Goal: Information Seeking & Learning: Check status

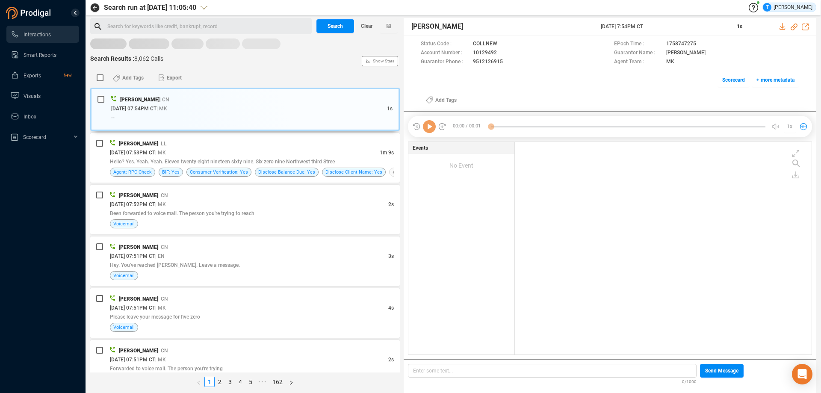
scroll to position [210, 292]
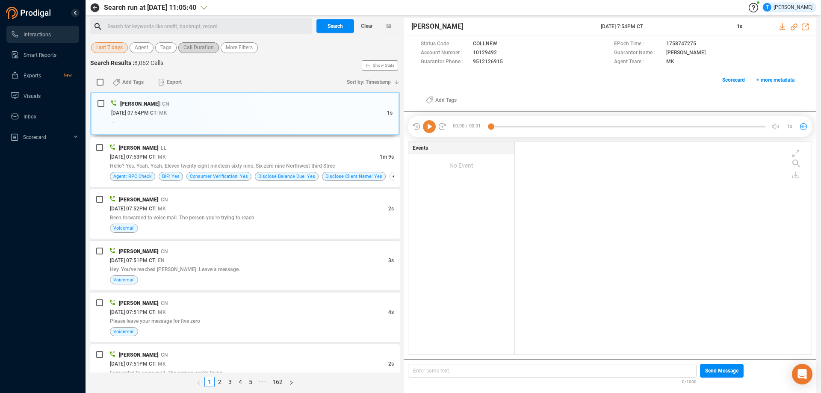
click at [189, 49] on span "Call Duration" at bounding box center [198, 47] width 30 height 11
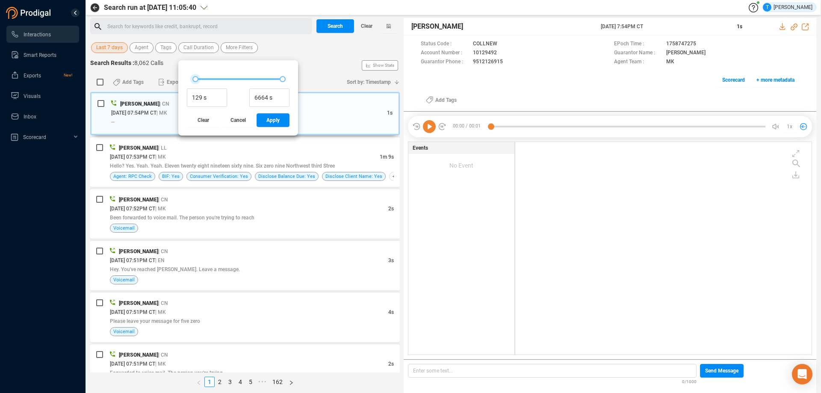
type input "161 s"
click at [195, 79] on div at bounding box center [196, 79] width 6 height 6
click at [268, 121] on span "Apply" at bounding box center [272, 120] width 13 height 14
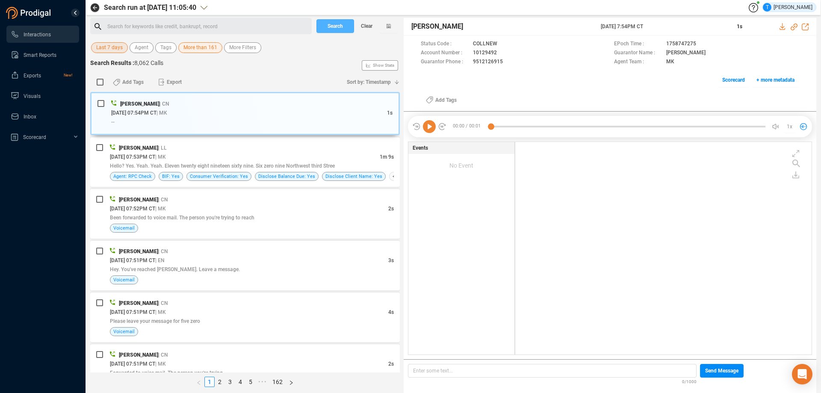
click at [331, 27] on span "Search" at bounding box center [335, 26] width 15 height 14
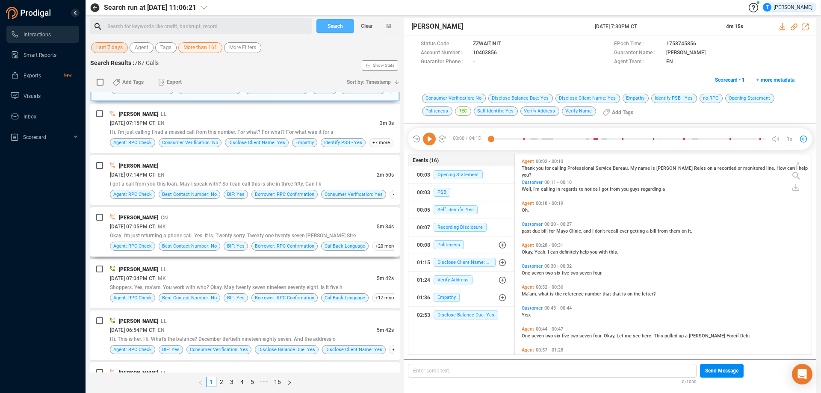
scroll to position [0, 0]
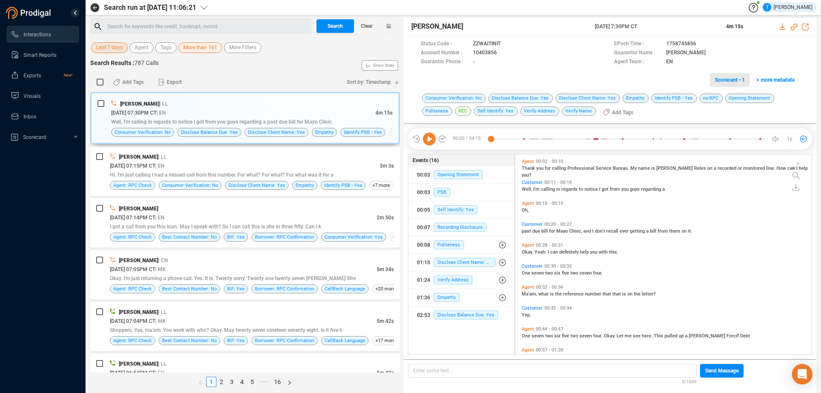
click at [734, 81] on span "Scorecard • 1" at bounding box center [730, 80] width 30 height 14
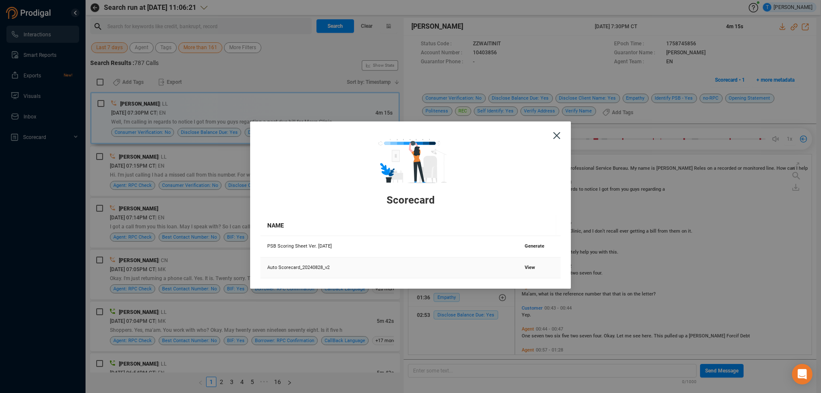
click at [525, 267] on span "View" at bounding box center [530, 268] width 10 height 6
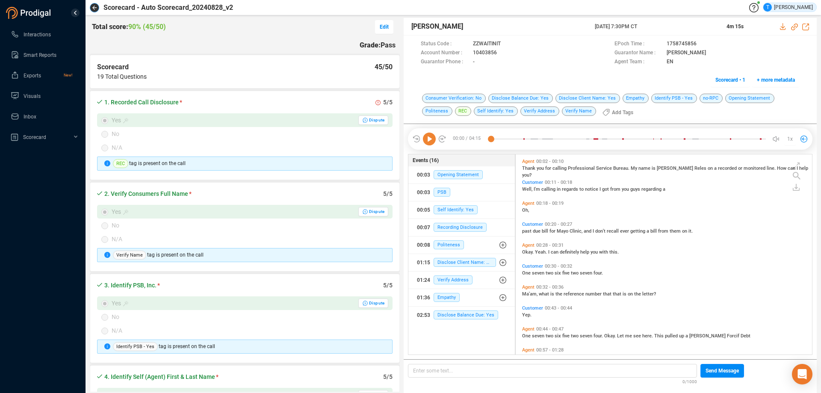
click at [93, 4] on button "button" at bounding box center [94, 7] width 9 height 9
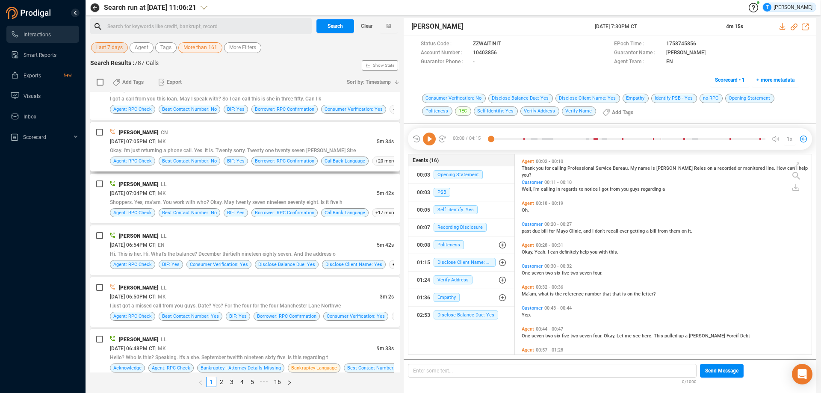
scroll to position [128, 0]
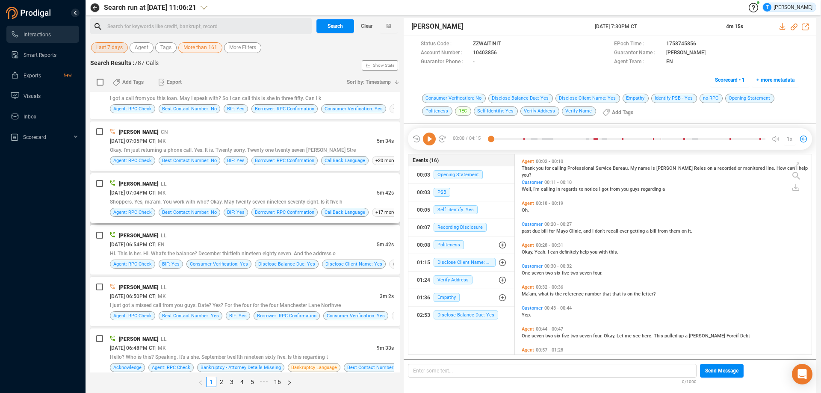
click at [293, 190] on div "09/24/2025 @ 07:04PM CT | MK" at bounding box center [243, 192] width 267 height 9
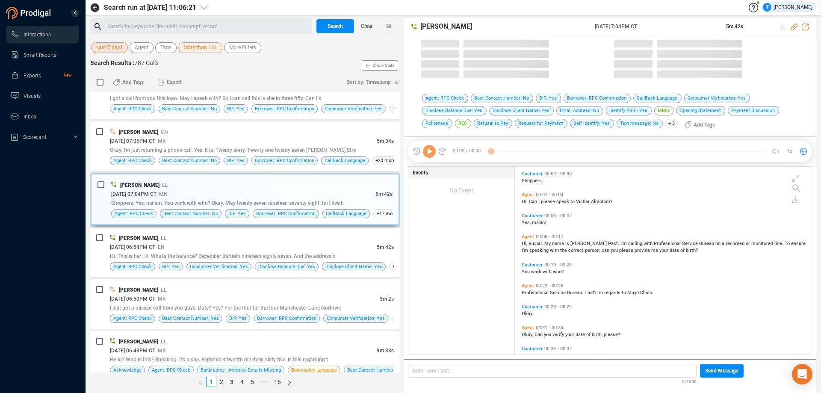
scroll to position [186, 292]
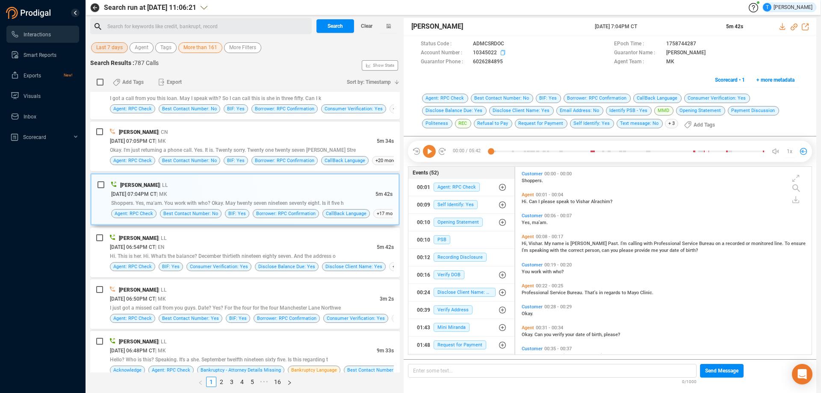
click at [503, 53] on icon at bounding box center [504, 53] width 7 height 7
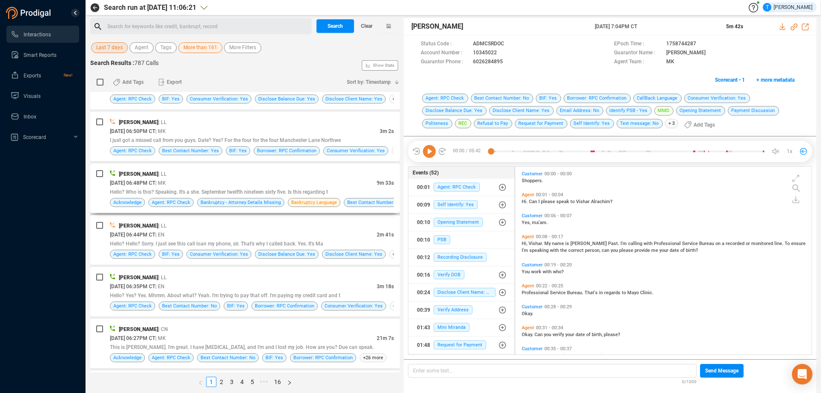
scroll to position [297, 0]
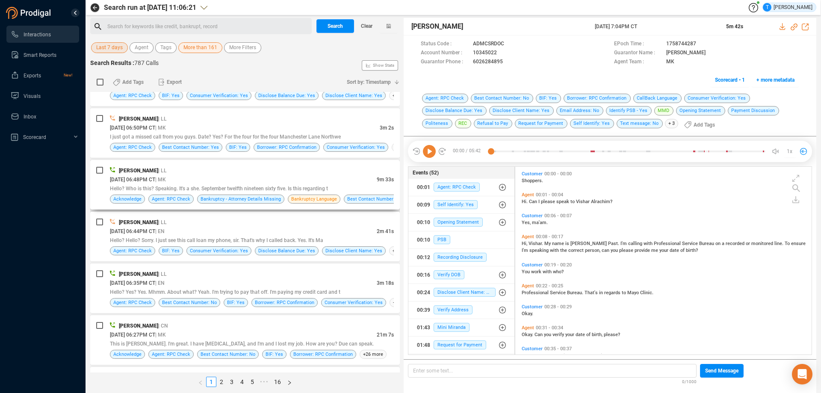
click at [343, 184] on div "Hello? Who is this? Speaking. It's a she. September twelfth nineteen sixty five…" at bounding box center [252, 188] width 284 height 9
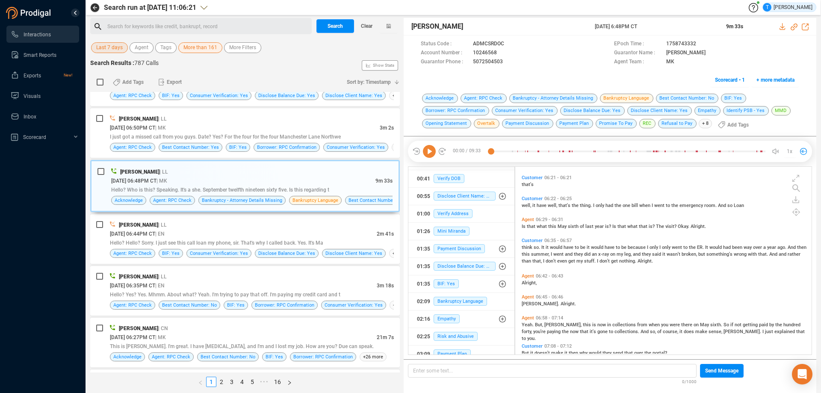
scroll to position [81, 0]
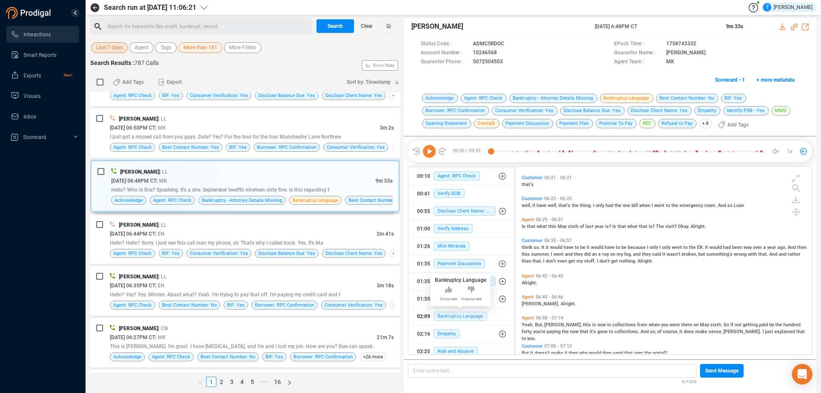
click at [462, 318] on span "Bankruptcy Language" at bounding box center [460, 316] width 53 height 9
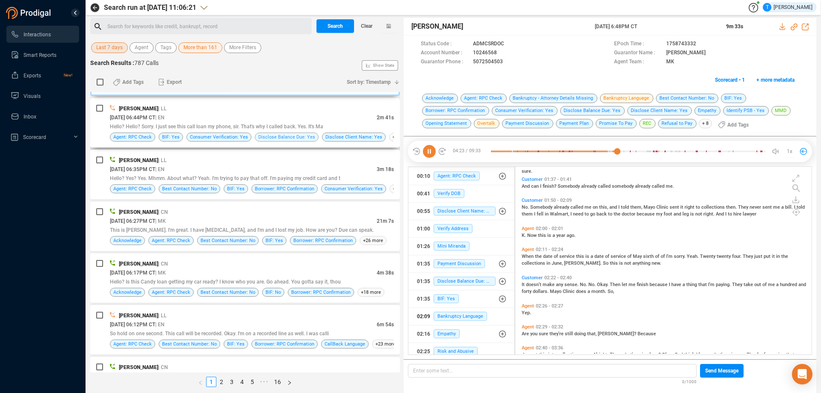
scroll to position [423, 0]
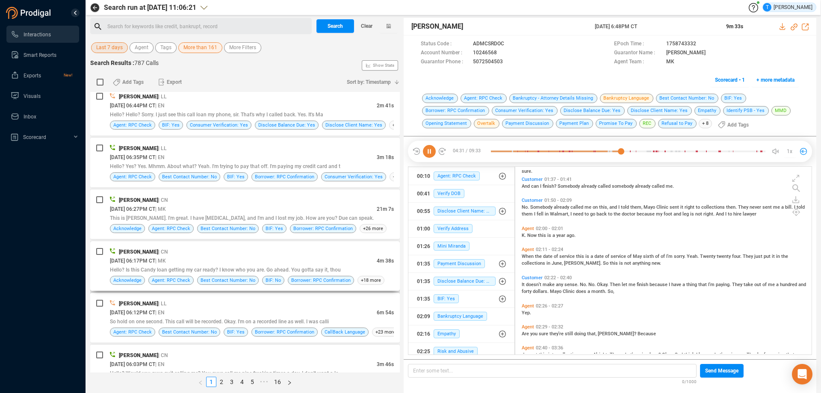
click at [299, 252] on div "Paulette Spies | CN" at bounding box center [252, 251] width 284 height 9
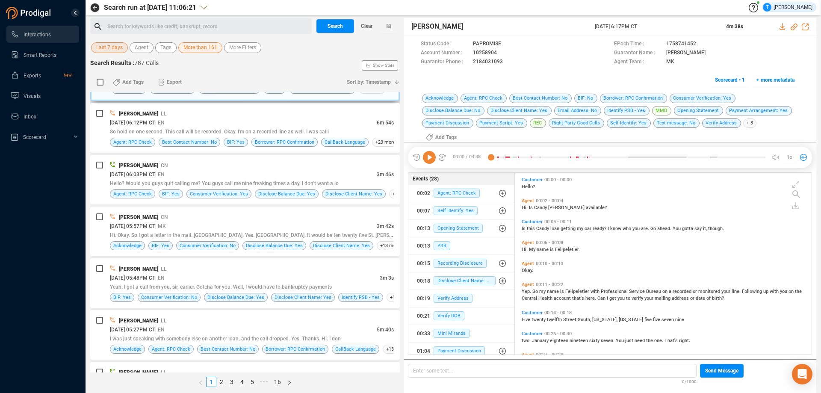
scroll to position [634, 0]
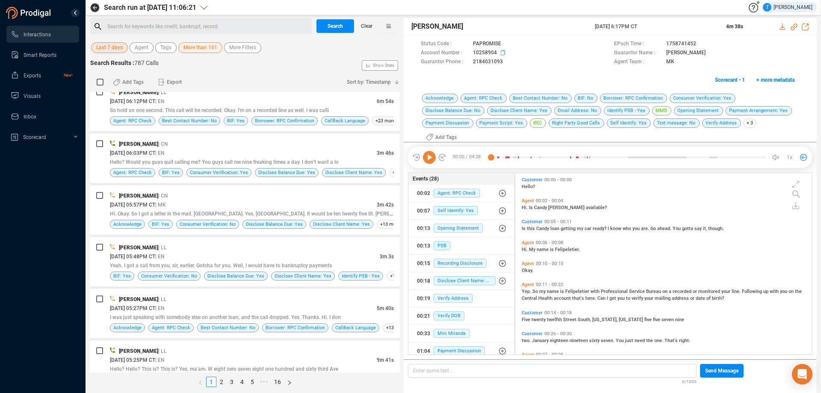
click at [503, 53] on icon at bounding box center [504, 53] width 7 height 7
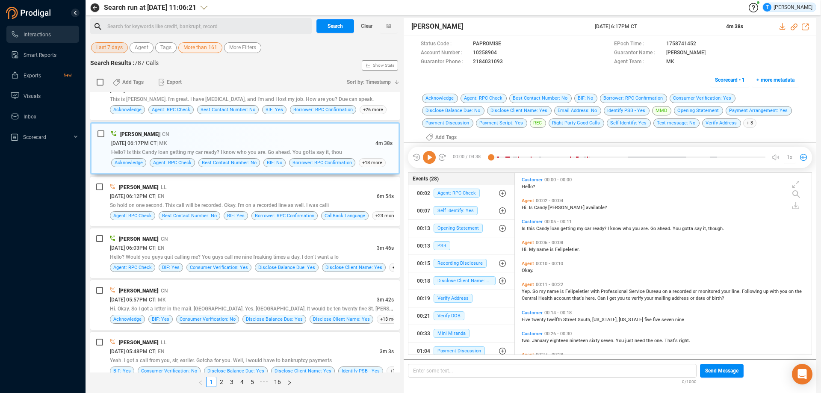
scroll to position [506, 0]
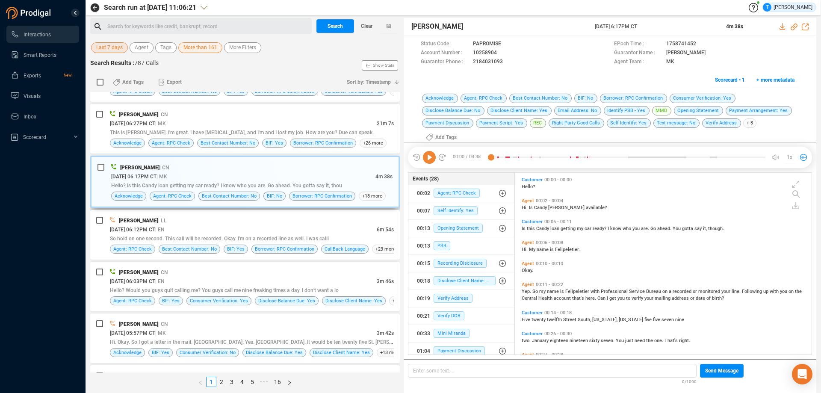
click at [302, 175] on div "09/24/2025 @ 06:17PM CT | MK" at bounding box center [243, 176] width 264 height 9
click at [433, 154] on icon at bounding box center [429, 157] width 13 height 13
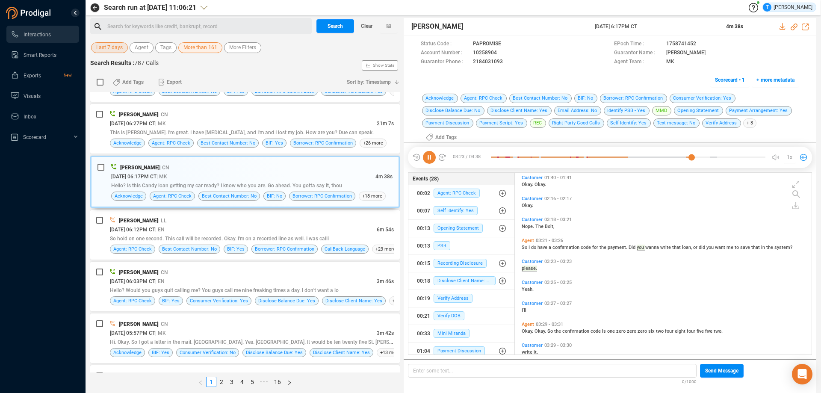
scroll to position [550, 0]
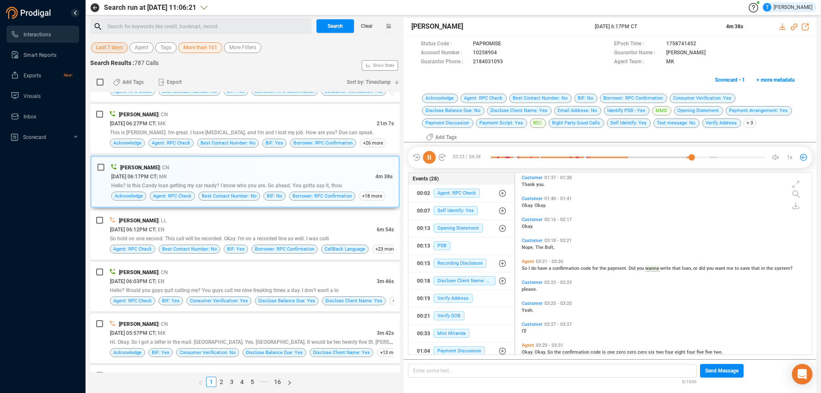
click at [430, 151] on icon at bounding box center [429, 157] width 13 height 13
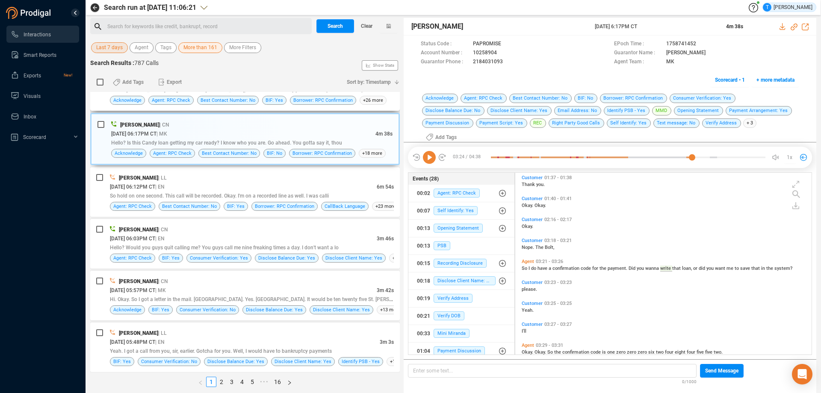
scroll to position [591, 0]
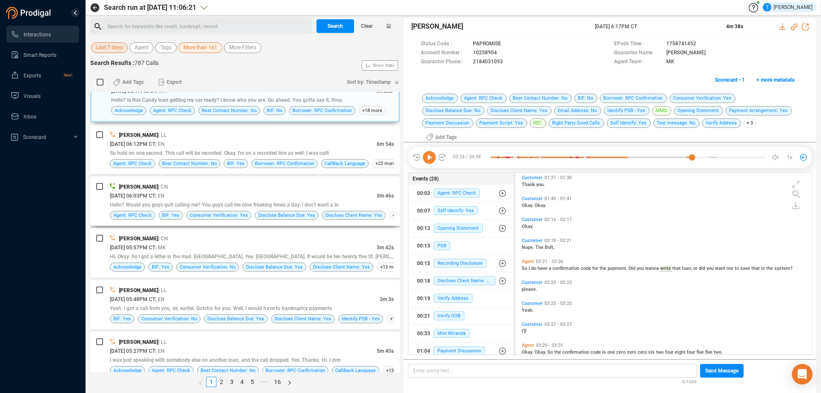
click at [282, 189] on div "Cristian Ruelas | CN" at bounding box center [252, 186] width 284 height 9
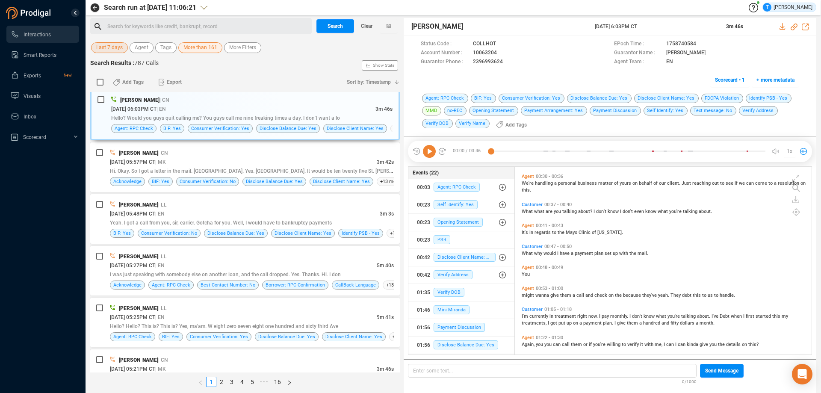
scroll to position [171, 0]
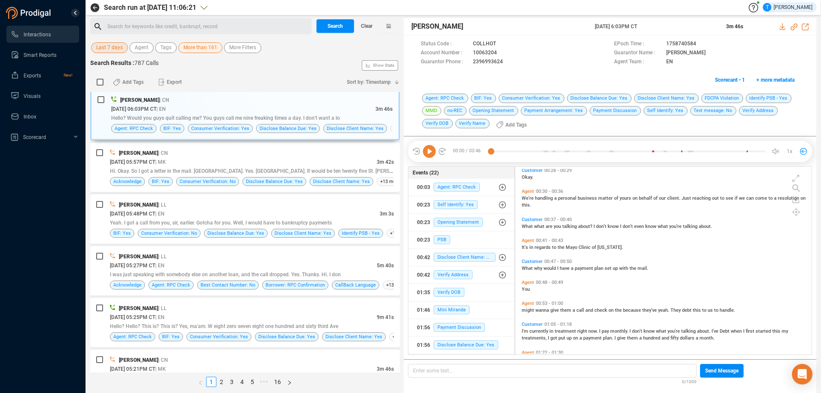
click at [426, 152] on icon at bounding box center [429, 151] width 13 height 13
click at [530, 225] on span "What" at bounding box center [528, 227] width 12 height 6
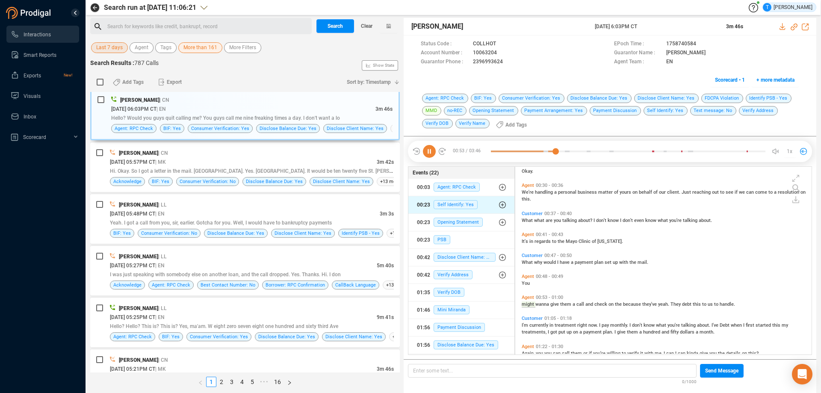
scroll to position [219, 0]
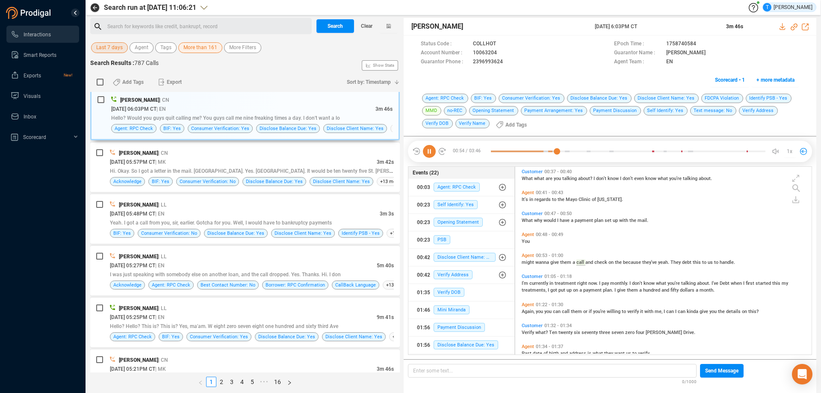
click at [429, 151] on icon at bounding box center [429, 151] width 13 height 13
click at [503, 52] on icon at bounding box center [504, 53] width 7 height 7
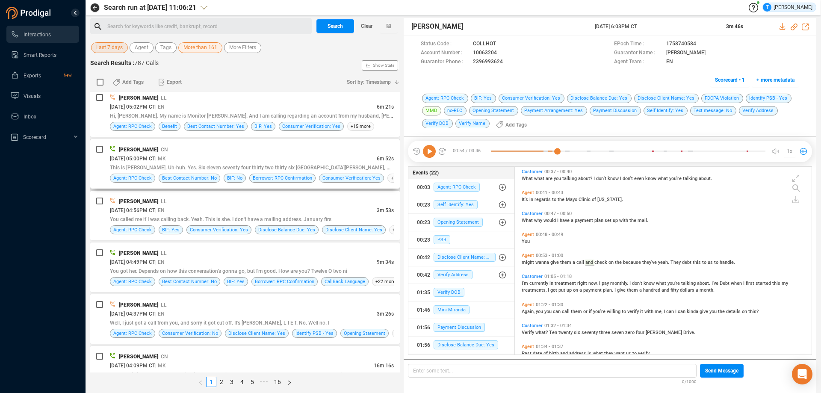
scroll to position [1062, 0]
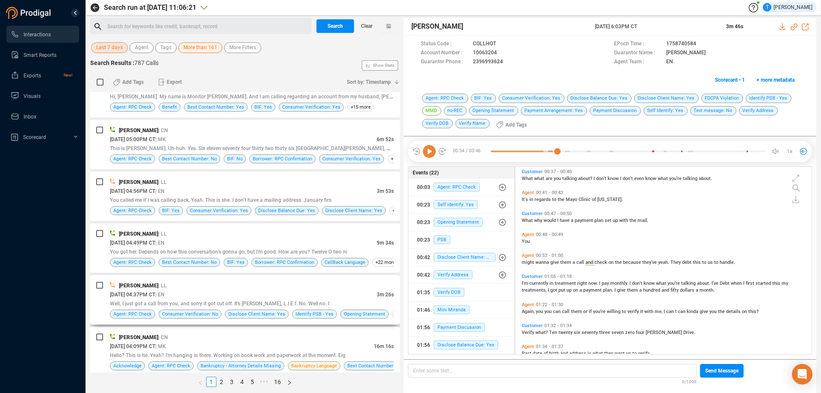
click at [250, 285] on div "Cristian Ruelas | LL" at bounding box center [252, 285] width 284 height 9
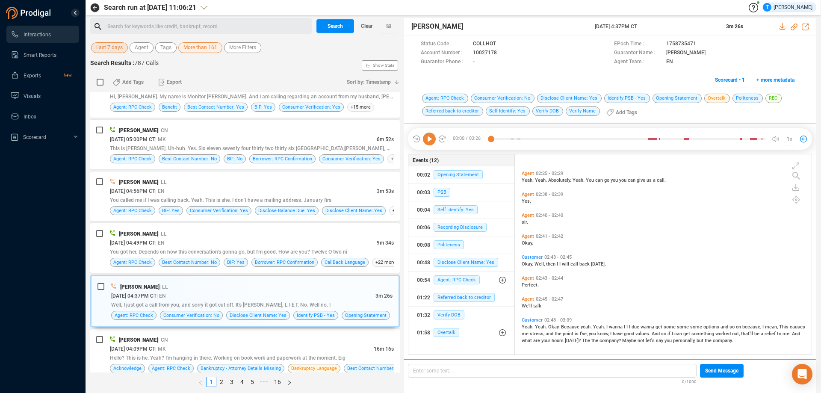
scroll to position [196, 0]
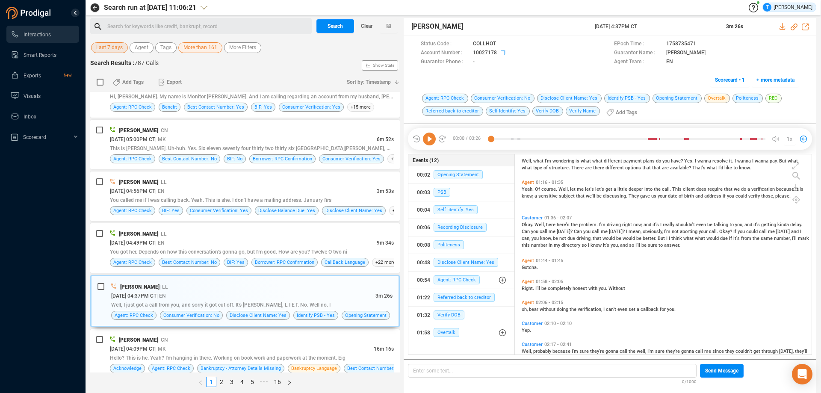
click at [502, 53] on icon at bounding box center [504, 53] width 7 height 7
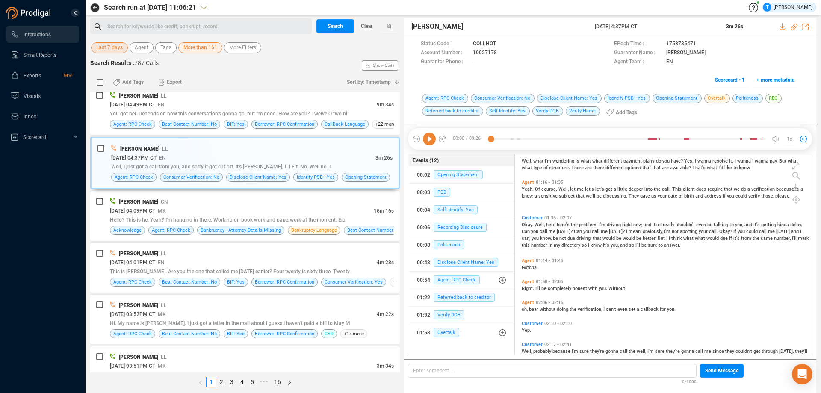
scroll to position [1187, 0]
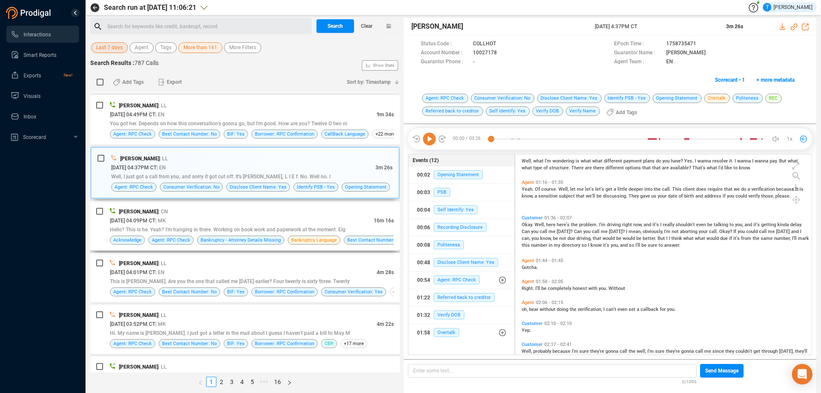
click at [248, 221] on div "09/24/2025 @ 04:09PM CT | MK" at bounding box center [242, 220] width 264 height 9
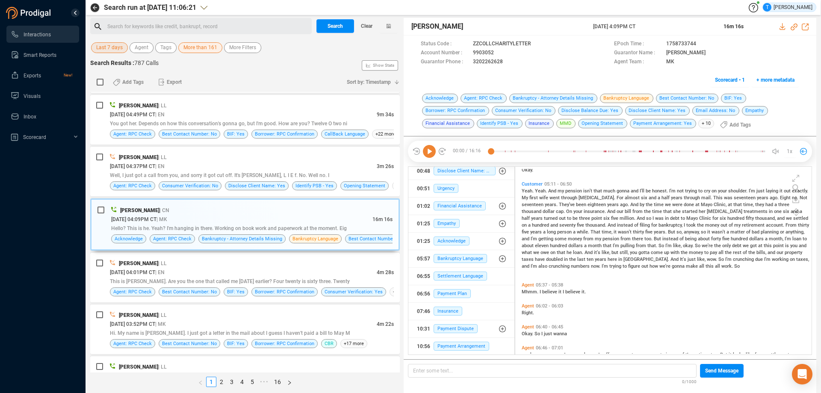
scroll to position [941, 0]
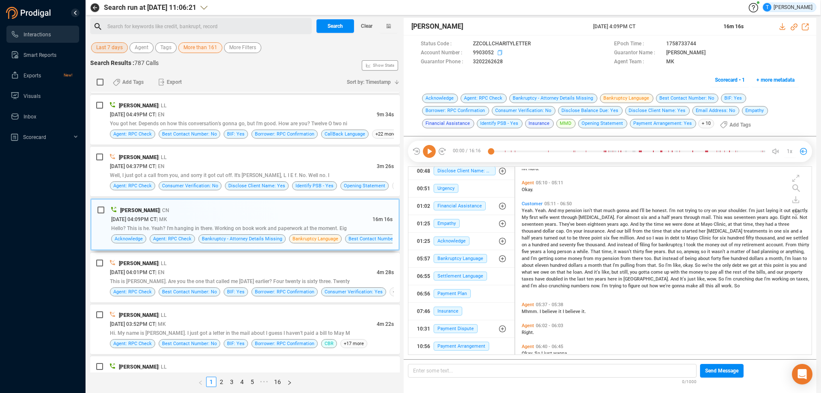
click at [500, 53] on icon at bounding box center [501, 53] width 7 height 7
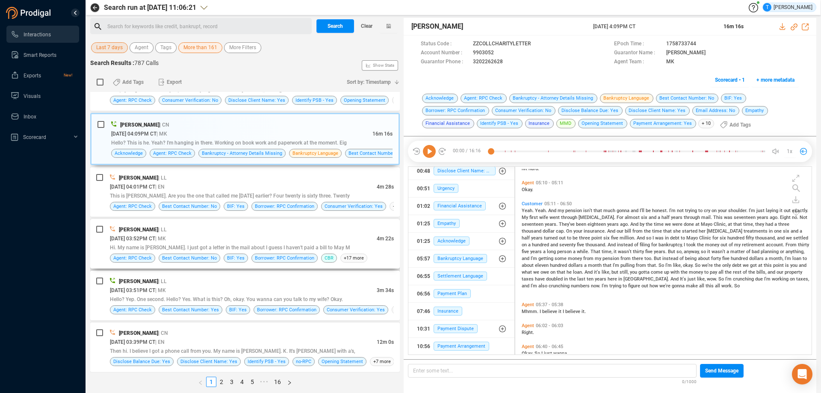
scroll to position [1316, 0]
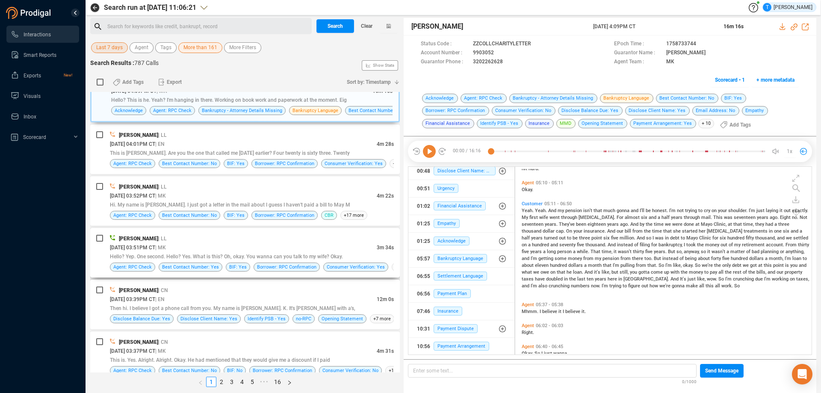
click at [287, 244] on div "09/24/2025 @ 03:51PM CT | MK" at bounding box center [243, 247] width 267 height 9
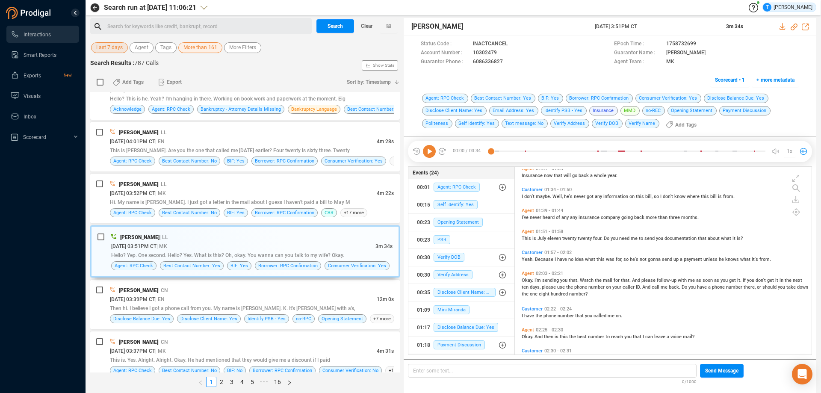
scroll to position [350, 0]
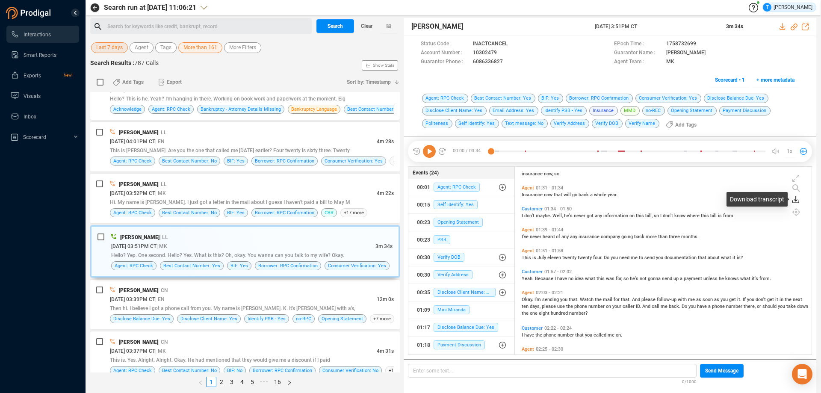
click at [798, 199] on icon at bounding box center [796, 199] width 7 height 7
click at [778, 201] on icon at bounding box center [778, 204] width 7 height 7
click at [783, 27] on icon at bounding box center [783, 26] width 7 height 7
click at [502, 52] on icon at bounding box center [504, 53] width 7 height 7
click at [405, 325] on div "00:00 / 03:34 02:22 1x Status Code : INACTCANCEL EPoch Time : 1758732699 Accoun…" at bounding box center [610, 247] width 413 height 223
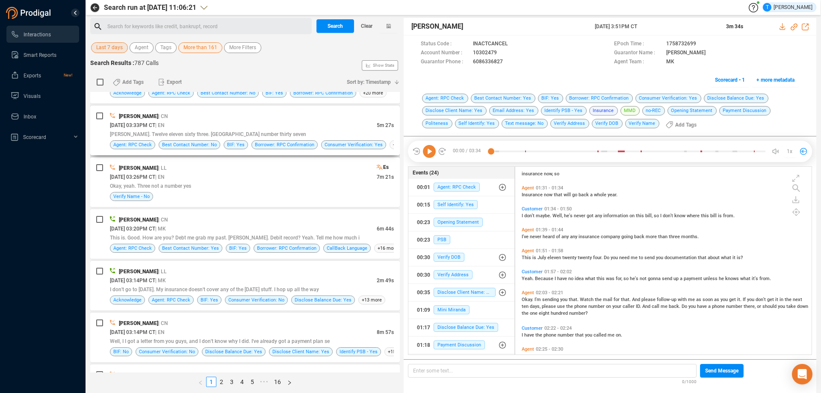
scroll to position [1658, 0]
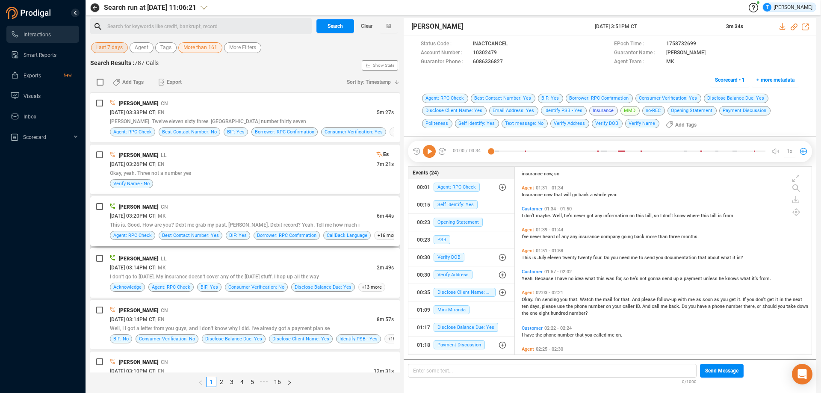
click at [314, 212] on div "09/24/2025 @ 03:20PM CT | MK" at bounding box center [243, 215] width 267 height 9
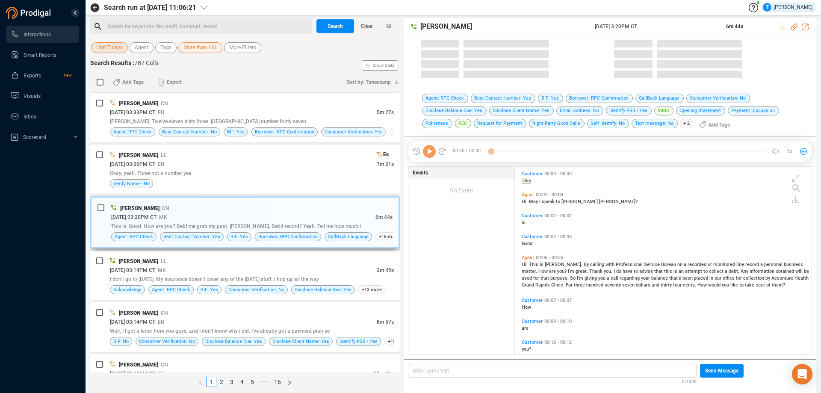
scroll to position [186, 292]
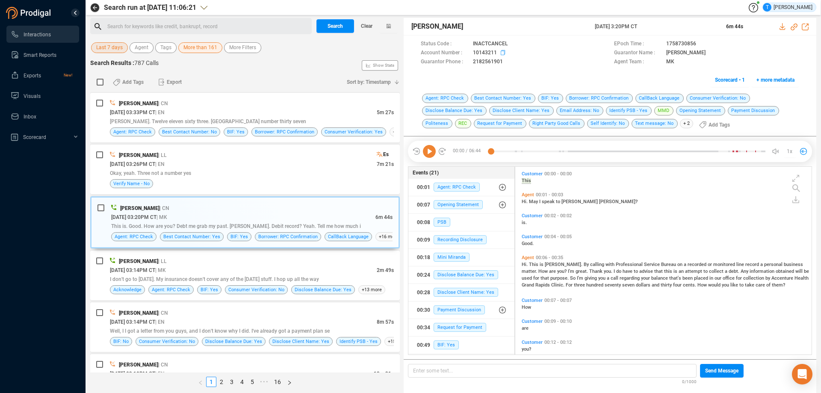
click at [501, 53] on icon at bounding box center [504, 53] width 7 height 7
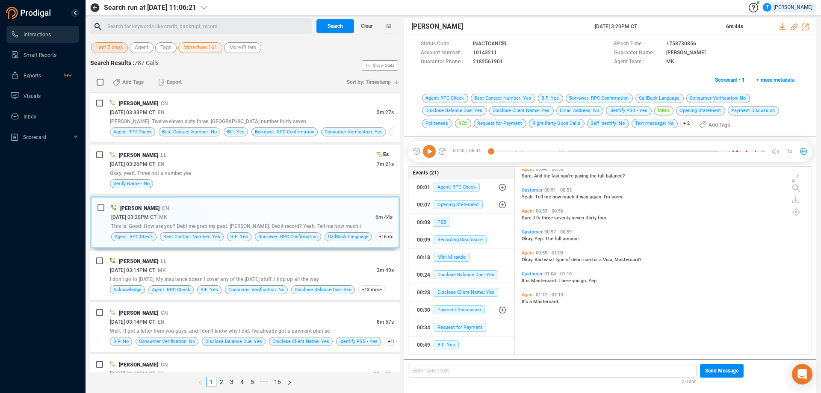
scroll to position [134, 0]
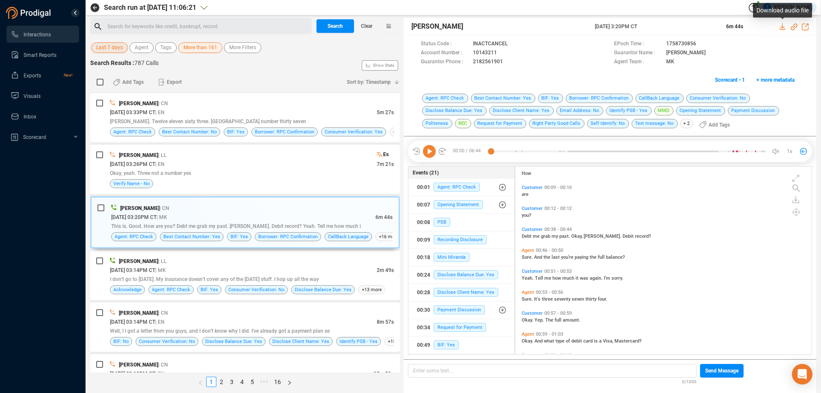
click at [781, 27] on icon at bounding box center [783, 26] width 7 height 7
click at [722, 79] on span "Scorecard • 1" at bounding box center [730, 80] width 30 height 14
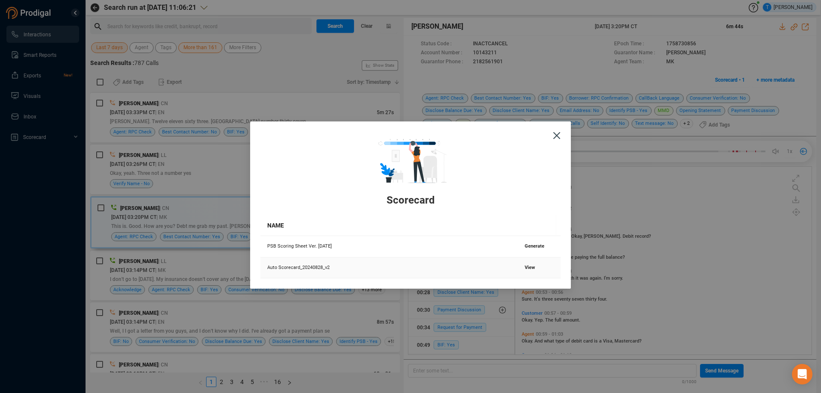
click at [529, 268] on span "View" at bounding box center [530, 268] width 10 height 6
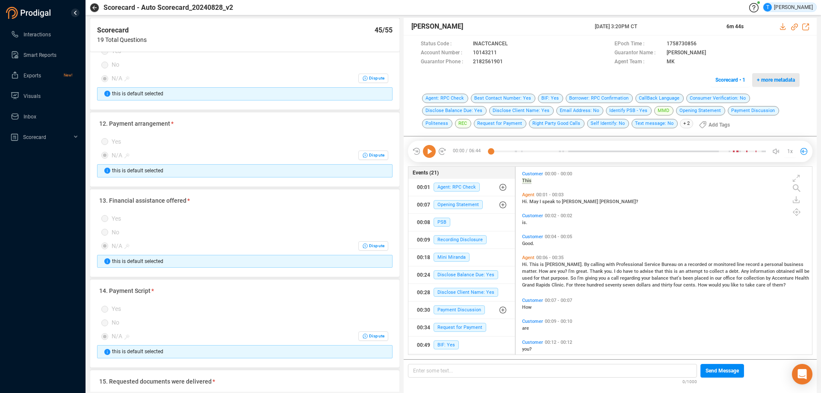
click at [778, 80] on span "+ more metadata" at bounding box center [776, 80] width 38 height 14
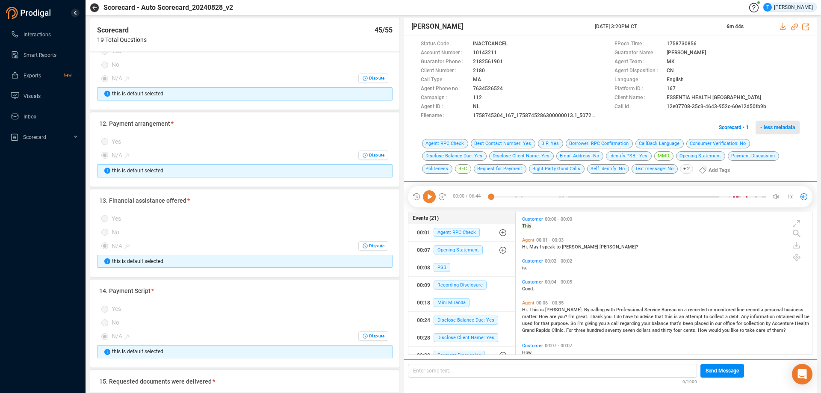
scroll to position [140, 292]
click at [771, 106] on icon at bounding box center [773, 107] width 7 height 7
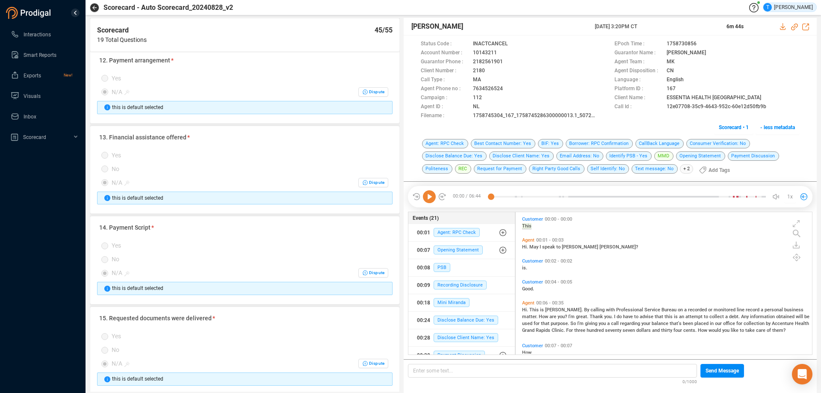
scroll to position [1026, 0]
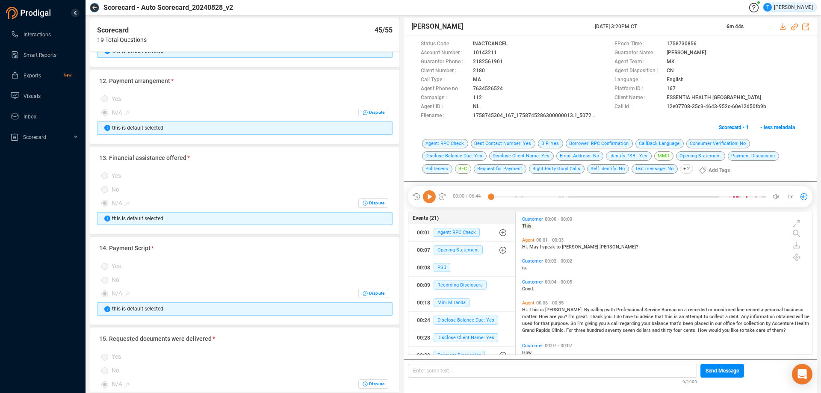
click at [94, 9] on icon "button" at bounding box center [94, 8] width 4 height 4
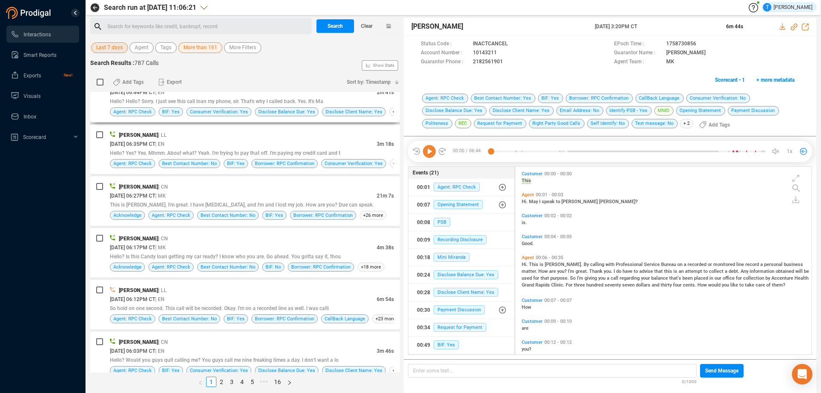
scroll to position [470, 0]
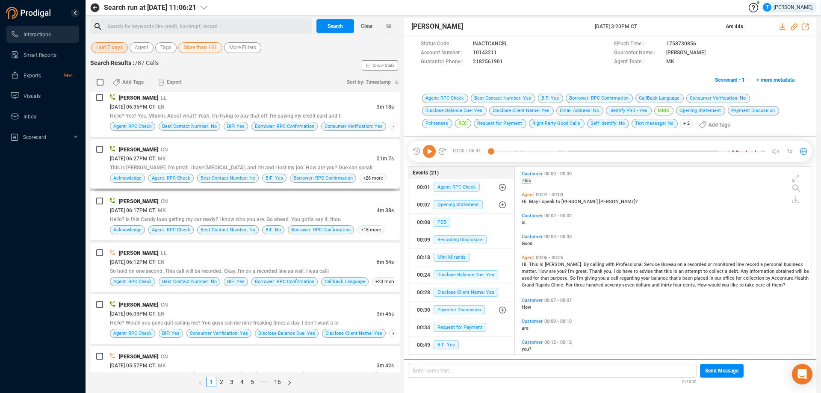
click at [324, 155] on div "09/24/2025 @ 06:27PM CT | MK" at bounding box center [243, 158] width 267 height 9
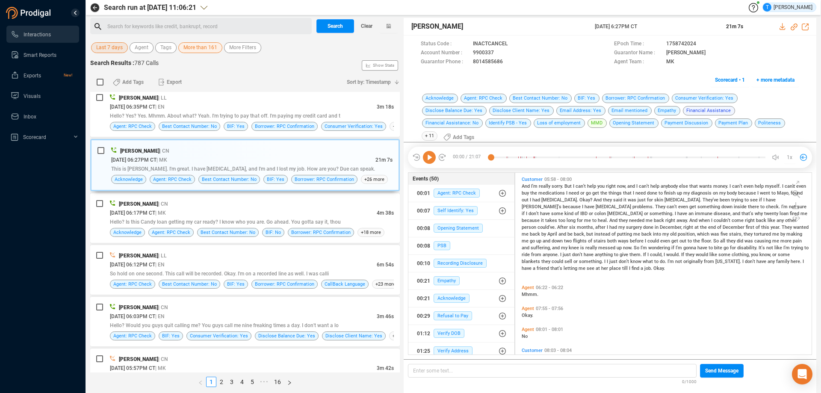
scroll to position [727, 0]
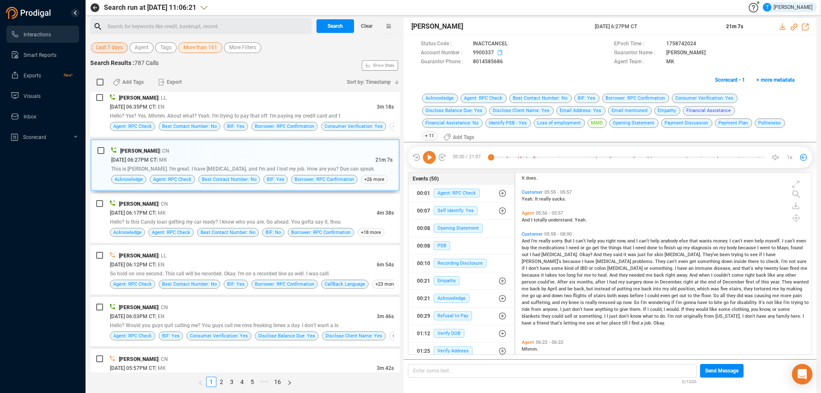
click at [500, 51] on icon at bounding box center [501, 53] width 7 height 7
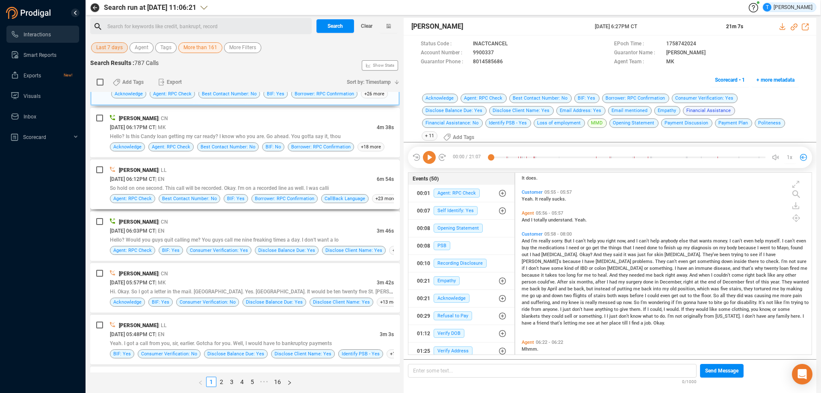
scroll to position [599, 0]
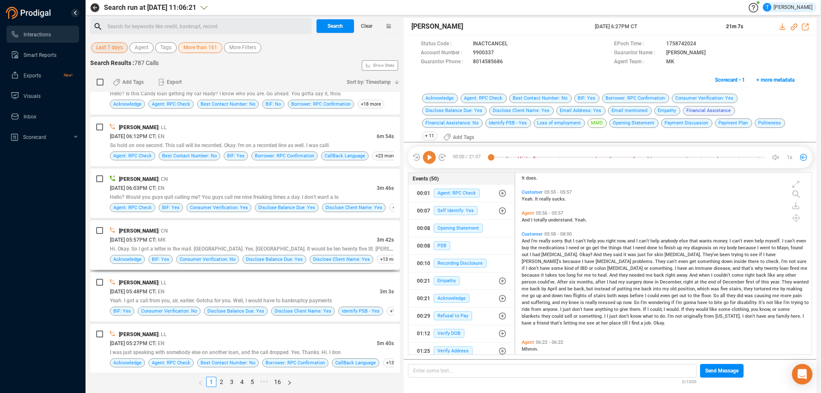
click at [314, 238] on div "09/24/2025 @ 05:57PM CT | MK" at bounding box center [243, 239] width 267 height 9
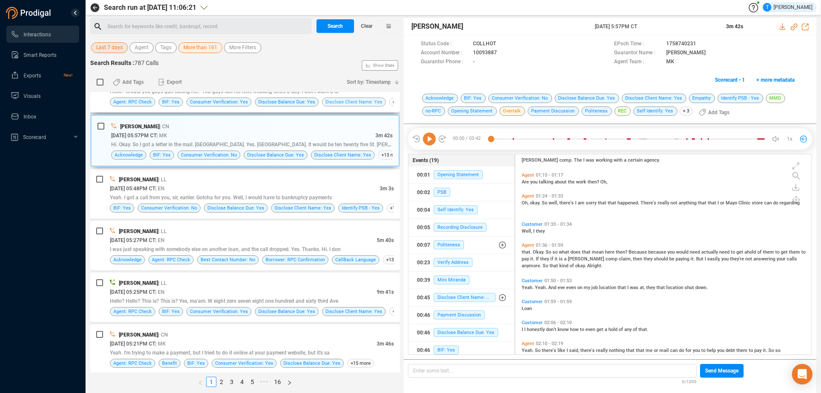
scroll to position [725, 0]
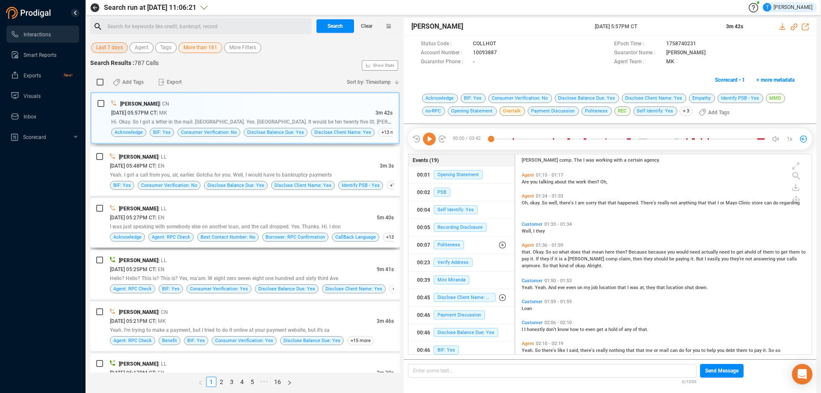
click at [349, 215] on div "09/24/2025 @ 05:27PM CT | EN" at bounding box center [243, 217] width 267 height 9
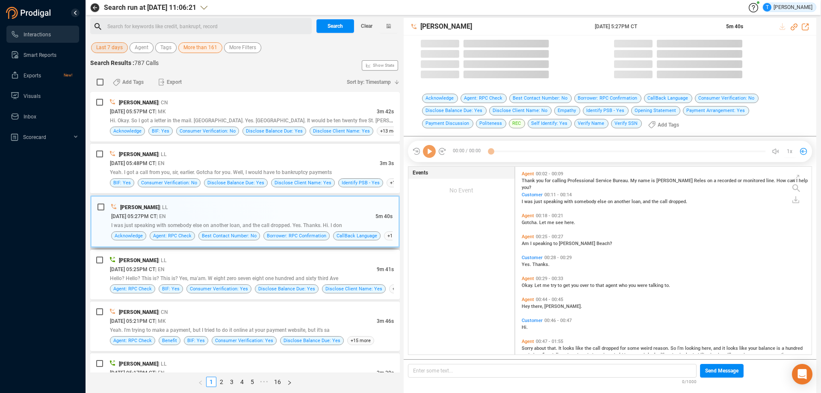
scroll to position [186, 292]
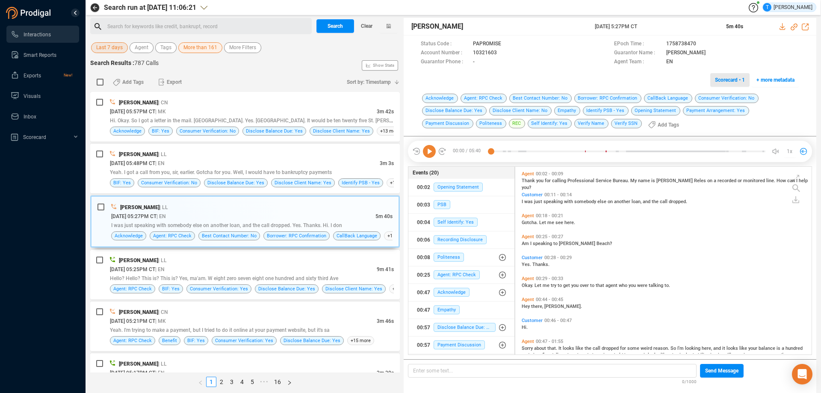
click at [723, 81] on span "Scorecard • 1" at bounding box center [730, 80] width 30 height 14
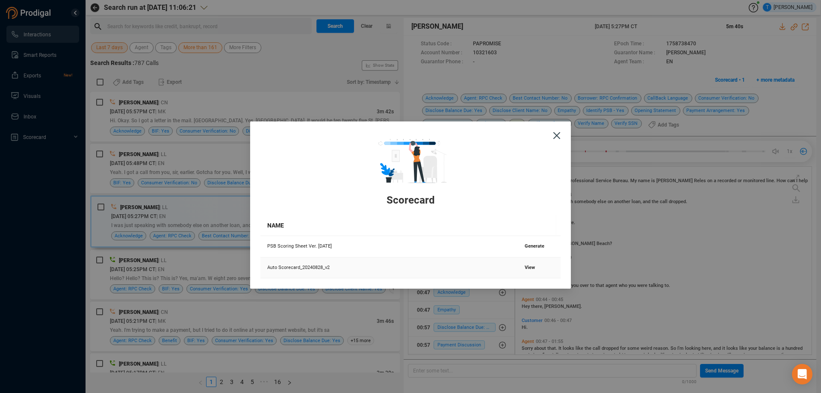
click at [526, 264] on td "View" at bounding box center [539, 267] width 43 height 21
click at [525, 268] on span "View" at bounding box center [530, 268] width 10 height 6
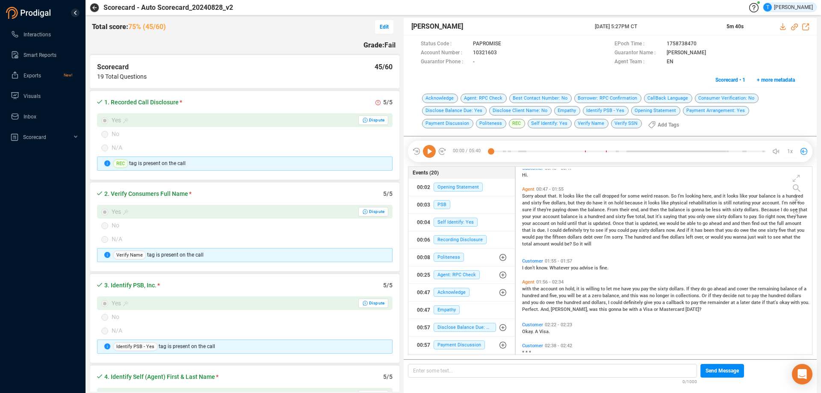
scroll to position [128, 0]
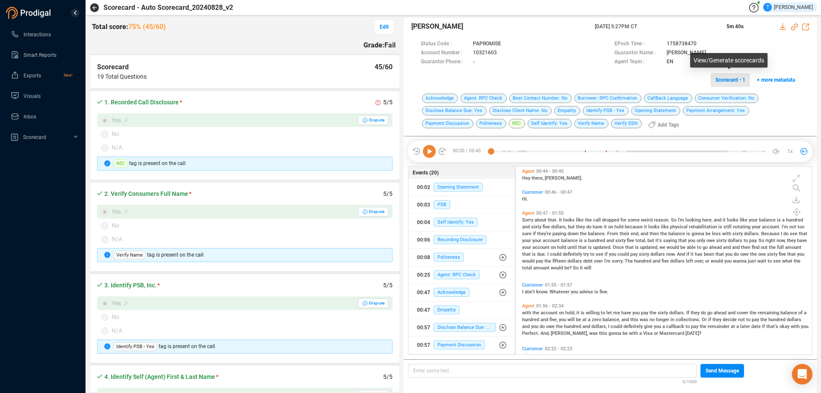
click at [729, 77] on span "Scorecard • 1" at bounding box center [731, 80] width 30 height 14
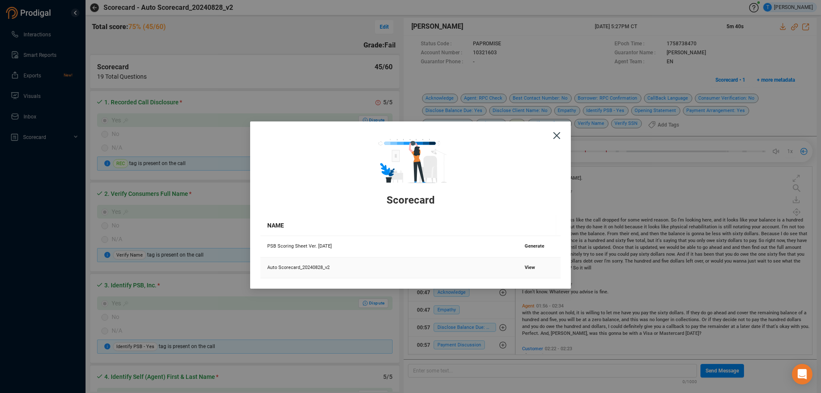
click at [527, 264] on td "View" at bounding box center [539, 267] width 43 height 21
click at [527, 267] on span "View" at bounding box center [530, 268] width 10 height 6
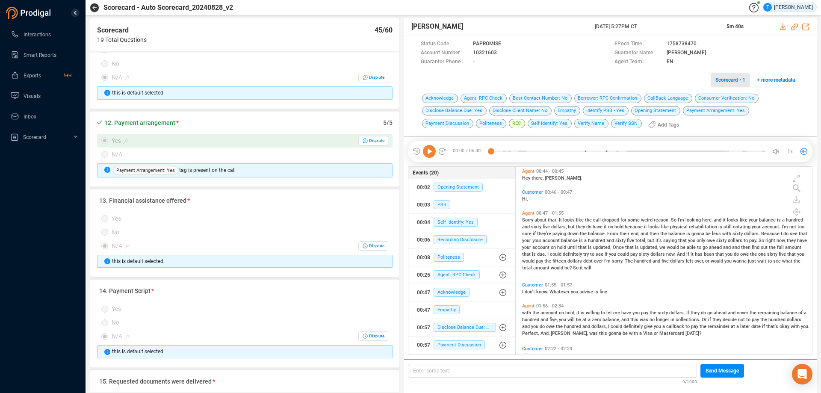
scroll to position [1026, 0]
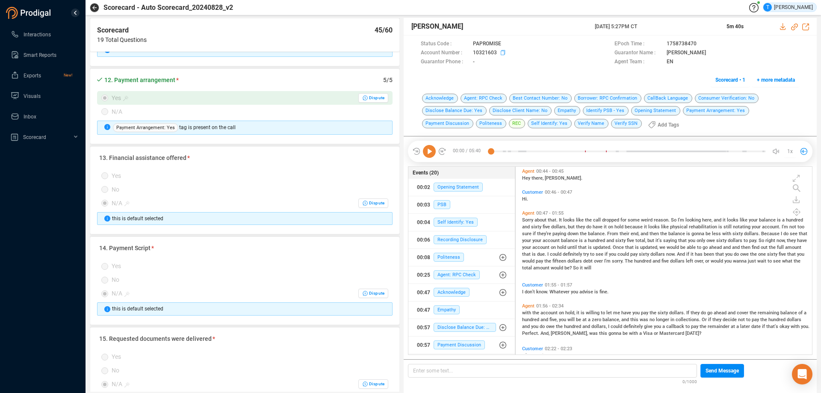
click at [502, 53] on icon at bounding box center [504, 53] width 7 height 7
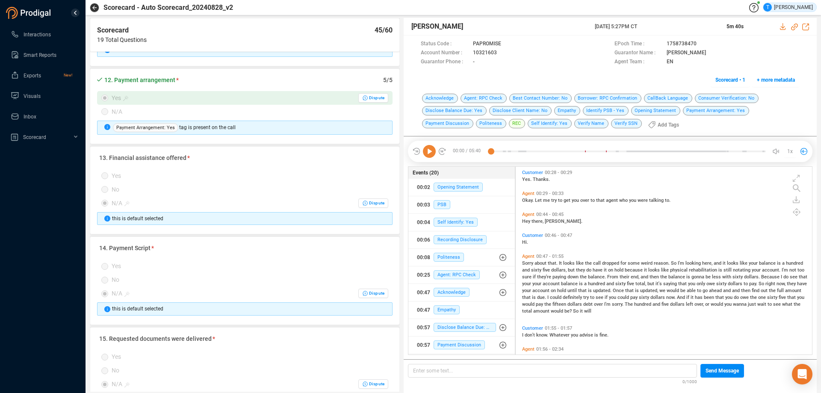
scroll to position [86, 0]
click at [429, 154] on icon at bounding box center [429, 151] width 13 height 13
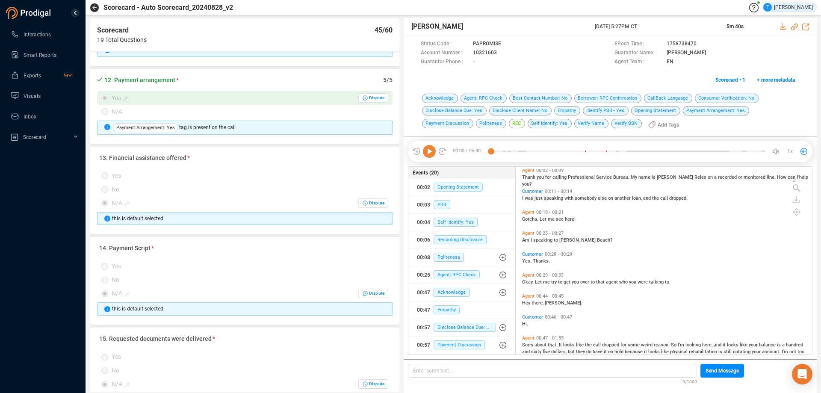
scroll to position [0, 0]
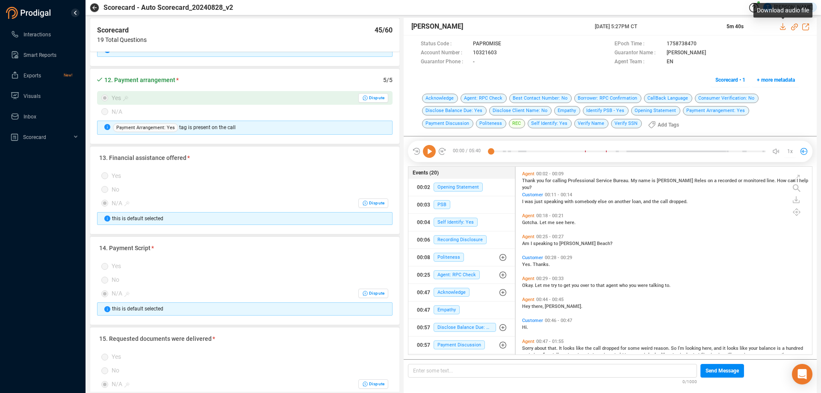
click at [783, 27] on icon at bounding box center [783, 26] width 6 height 7
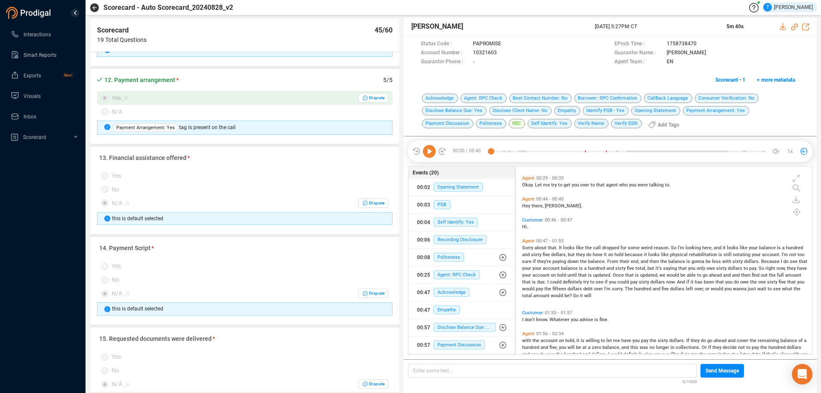
scroll to position [86, 0]
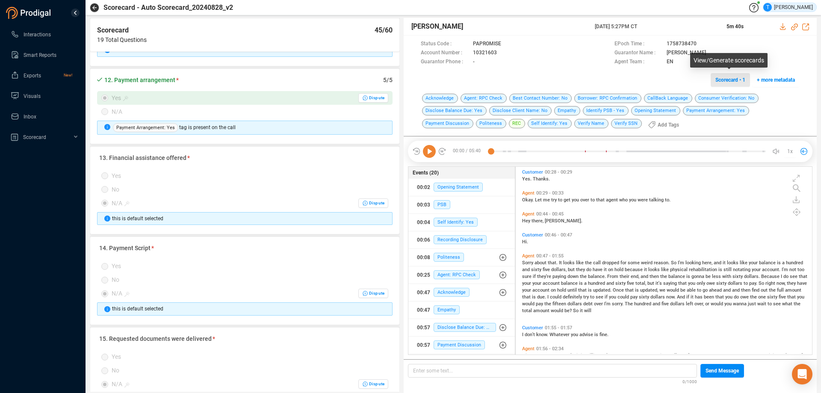
click at [729, 81] on span "Scorecard • 1" at bounding box center [731, 80] width 30 height 14
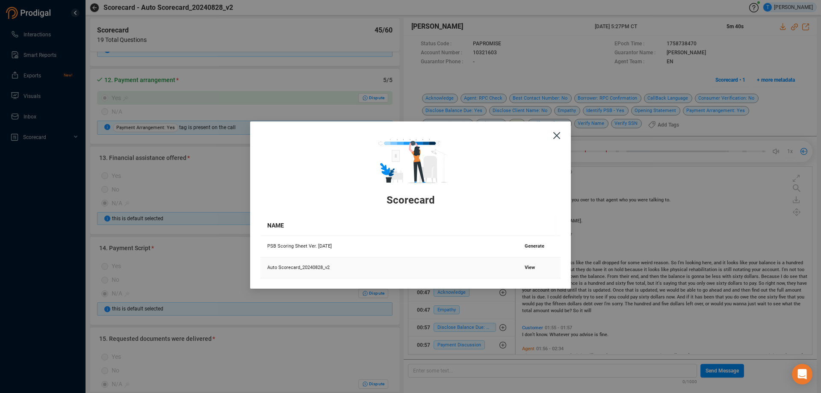
click at [526, 268] on span "View" at bounding box center [530, 268] width 10 height 6
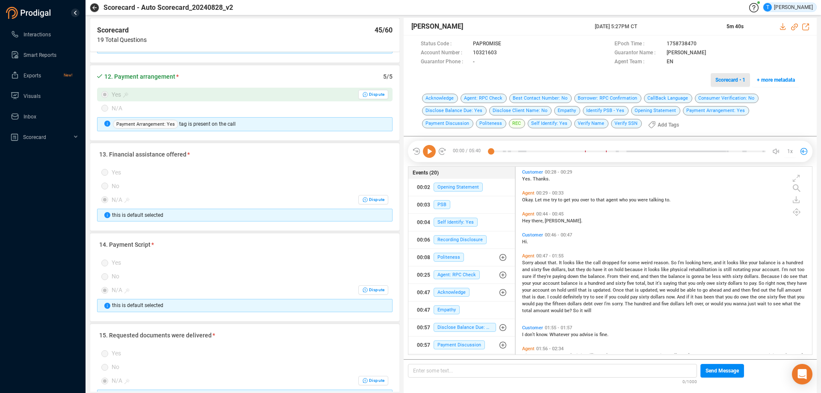
scroll to position [1028, 0]
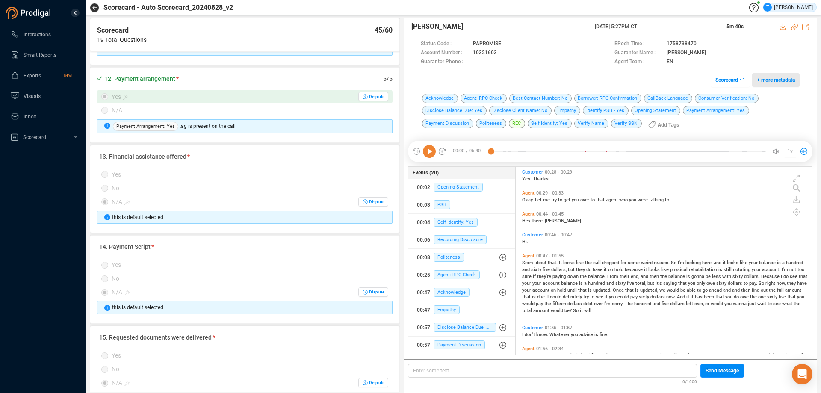
click at [774, 82] on span "+ more metadata" at bounding box center [776, 80] width 38 height 14
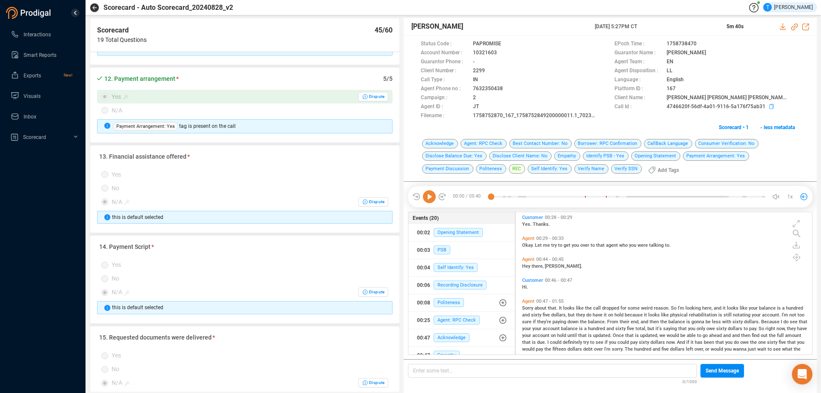
click at [769, 107] on icon at bounding box center [772, 107] width 7 height 7
